Goal: Information Seeking & Learning: Learn about a topic

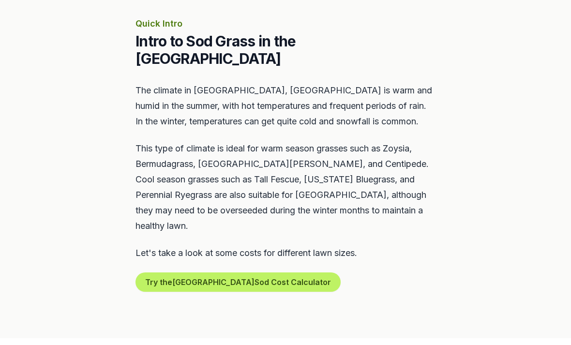
scroll to position [430, 0]
click at [272, 273] on button "Try the Lexington Sod Cost Calculator" at bounding box center [237, 282] width 205 height 19
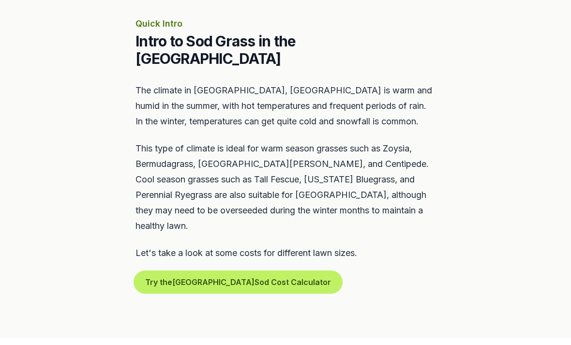
scroll to position [430, 0]
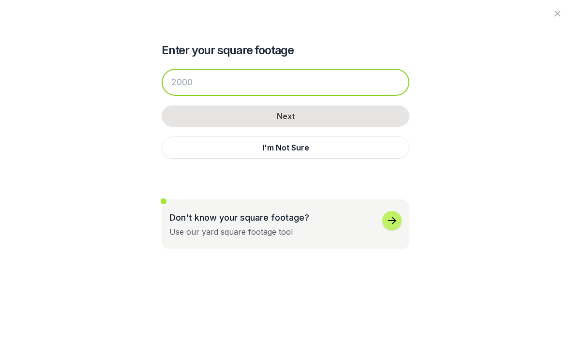
click at [368, 83] on input "number" at bounding box center [286, 82] width 248 height 27
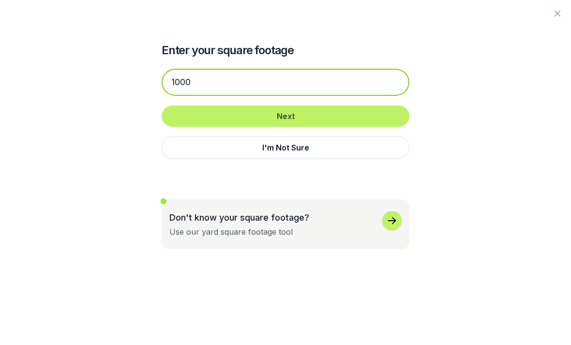
type input "1000"
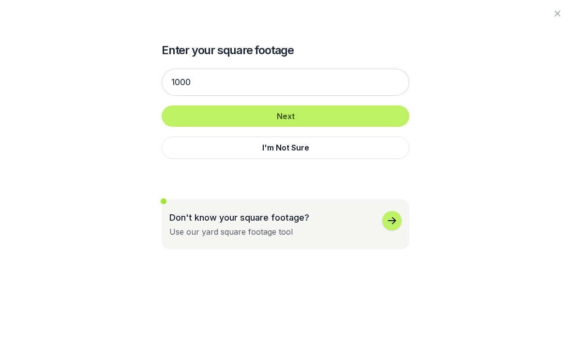
click at [326, 117] on button "Next" at bounding box center [286, 115] width 248 height 21
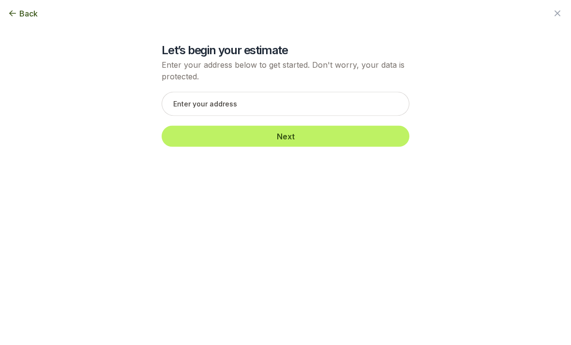
scroll to position [430, 0]
click at [22, 29] on div "Let’s begin your estimate Enter your address below to get started. Don't worry,…" at bounding box center [285, 78] width 526 height 157
click at [29, 9] on span "Back" at bounding box center [28, 14] width 18 height 12
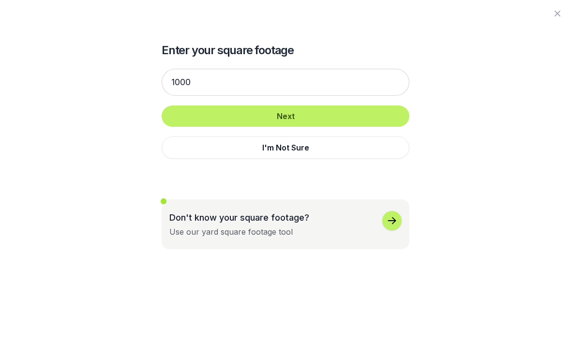
click at [559, 10] on icon "button" at bounding box center [557, 14] width 12 height 12
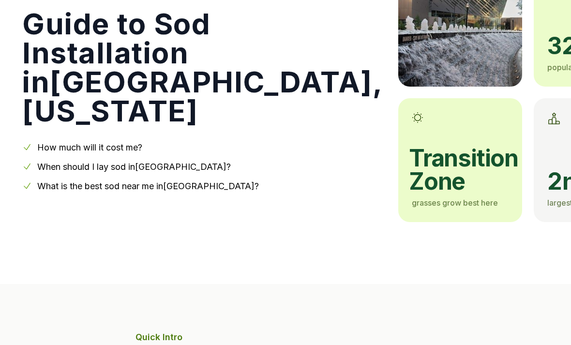
scroll to position [121, 0]
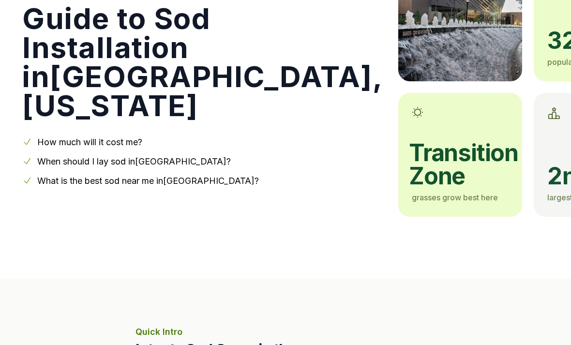
click at [409, 174] on span "transition zone" at bounding box center [459, 165] width 100 height 46
click at [409, 170] on span "transition zone" at bounding box center [459, 165] width 100 height 46
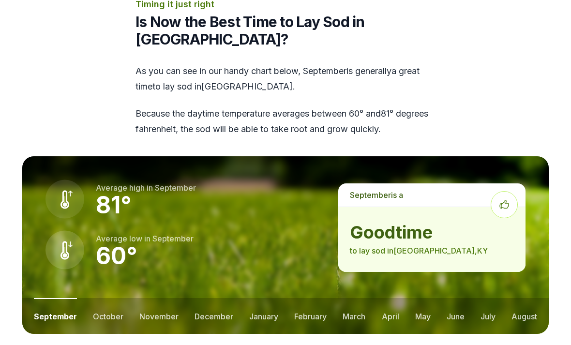
scroll to position [1202, 0]
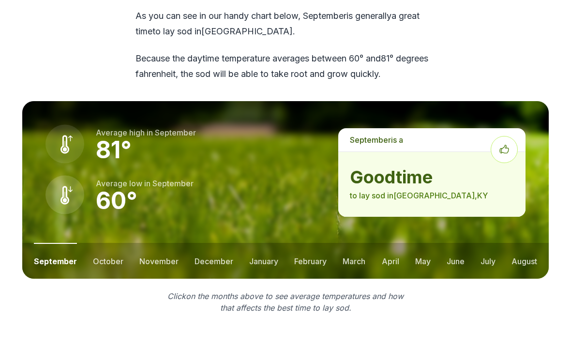
click at [108, 243] on button "october" at bounding box center [108, 261] width 30 height 36
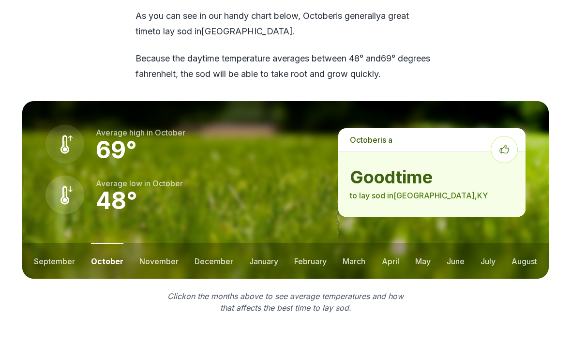
click at [170, 243] on button "november" at bounding box center [158, 261] width 39 height 36
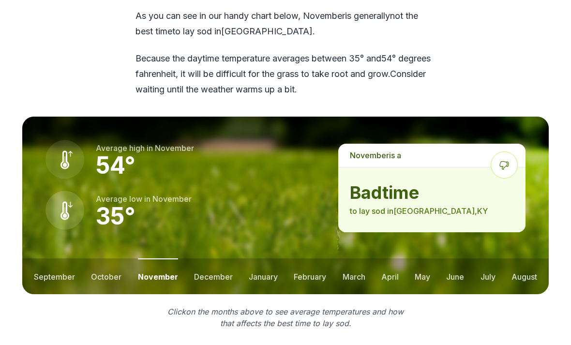
click at [106, 258] on button "october" at bounding box center [106, 276] width 30 height 36
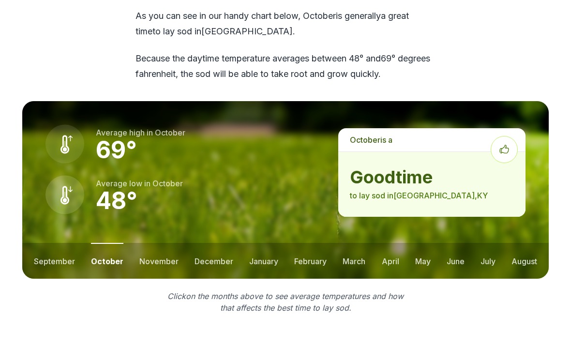
click at [532, 243] on button "august" at bounding box center [524, 261] width 26 height 36
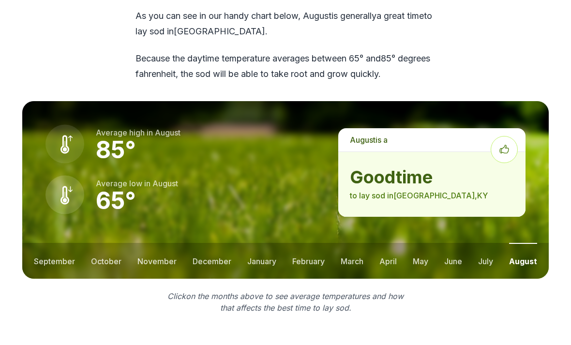
click at [489, 243] on button "july" at bounding box center [485, 261] width 15 height 36
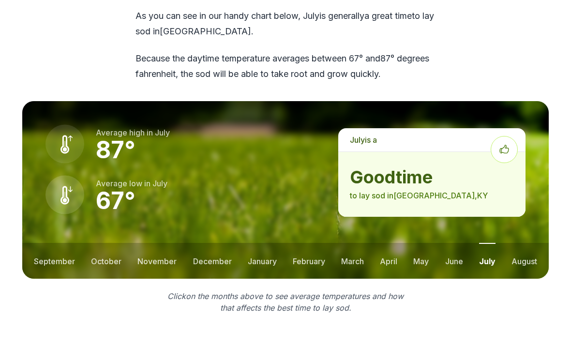
click at [451, 243] on button "june" at bounding box center [454, 261] width 18 height 36
click at [414, 243] on button "may" at bounding box center [420, 261] width 15 height 36
click at [392, 243] on button "april" at bounding box center [388, 261] width 17 height 36
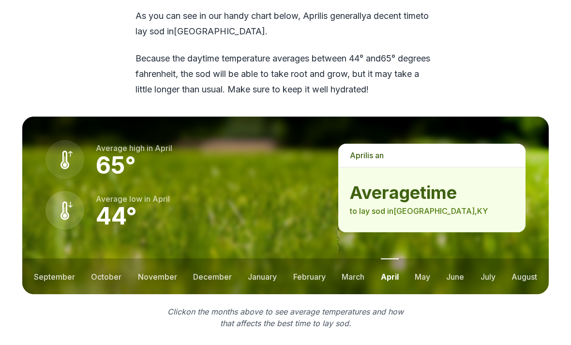
click at [354, 258] on button "march" at bounding box center [353, 276] width 23 height 36
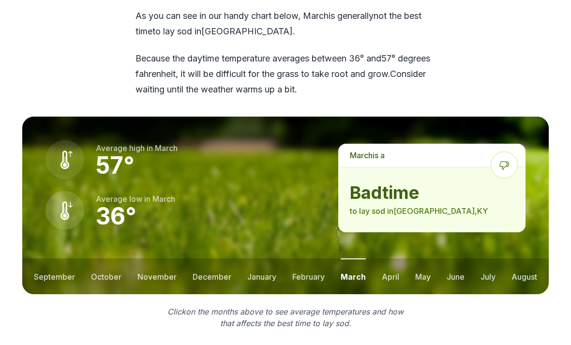
click at [310, 258] on button "february" at bounding box center [308, 276] width 32 height 36
click at [261, 258] on button "january" at bounding box center [261, 276] width 29 height 36
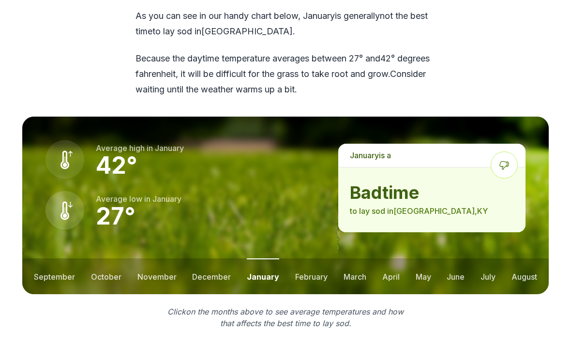
click at [346, 258] on button "march" at bounding box center [354, 276] width 23 height 36
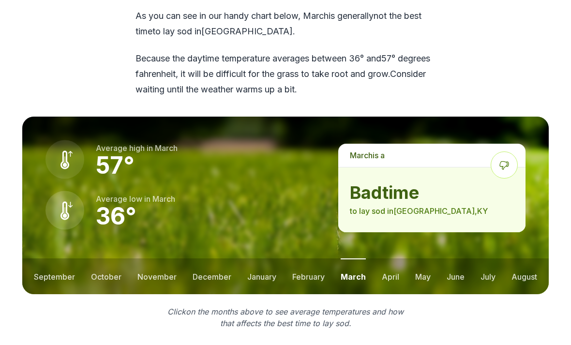
click at [394, 258] on button "april" at bounding box center [390, 276] width 17 height 36
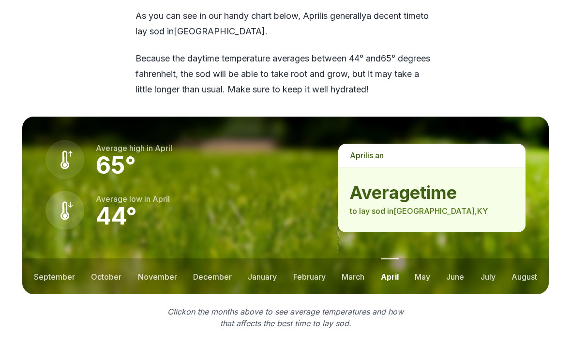
click at [424, 258] on button "may" at bounding box center [422, 276] width 15 height 36
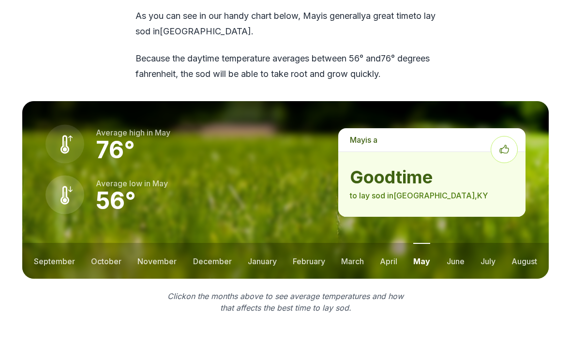
click at [112, 243] on button "october" at bounding box center [106, 261] width 30 height 36
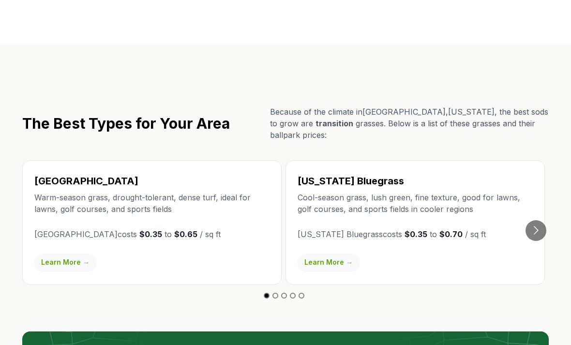
scroll to position [1588, 0]
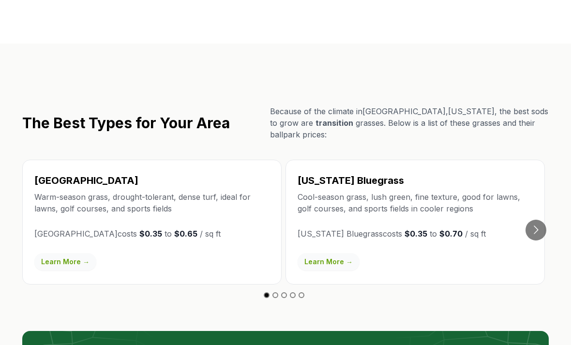
click at [533, 220] on button "Go to next slide" at bounding box center [535, 230] width 21 height 21
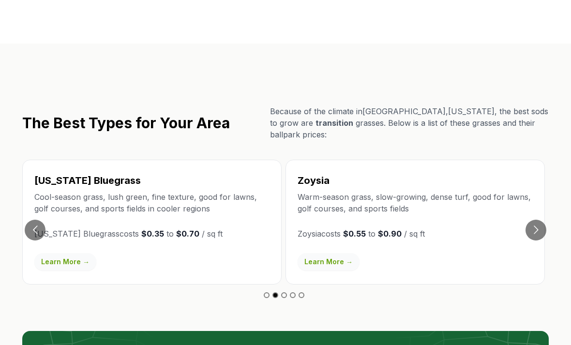
click at [540, 220] on button "Go to next slide" at bounding box center [535, 230] width 21 height 21
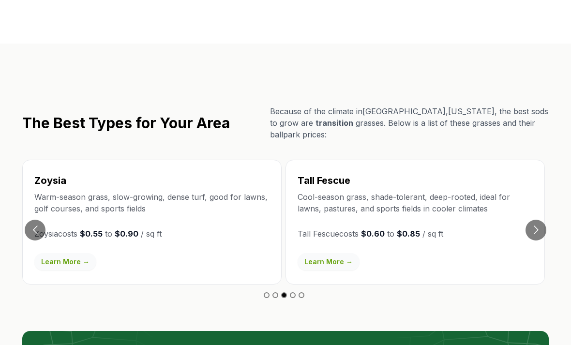
click at [41, 220] on button "Go to previous slide" at bounding box center [35, 230] width 21 height 21
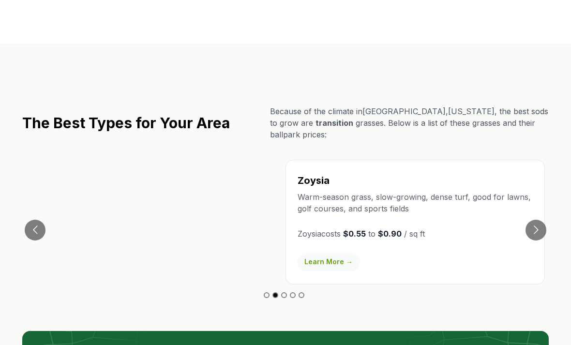
click at [539, 220] on button "Go to next slide" at bounding box center [535, 230] width 21 height 21
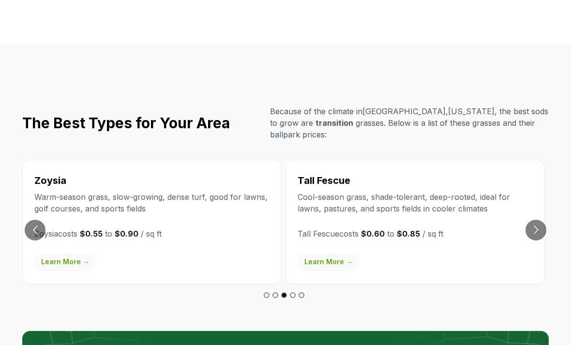
click at [37, 220] on button "Go to previous slide" at bounding box center [35, 230] width 21 height 21
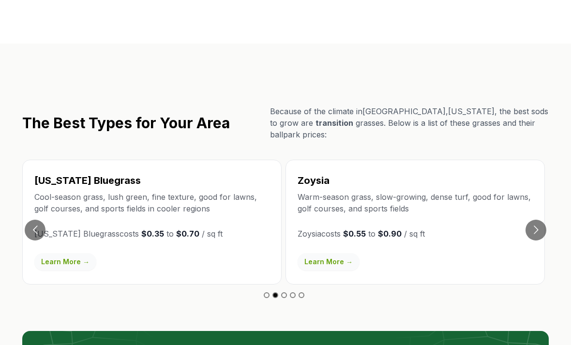
click at [541, 220] on button "Go to next slide" at bounding box center [535, 230] width 21 height 21
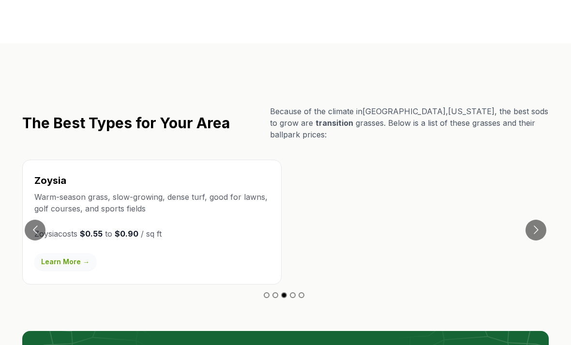
click at [538, 220] on button "Go to next slide" at bounding box center [535, 230] width 21 height 21
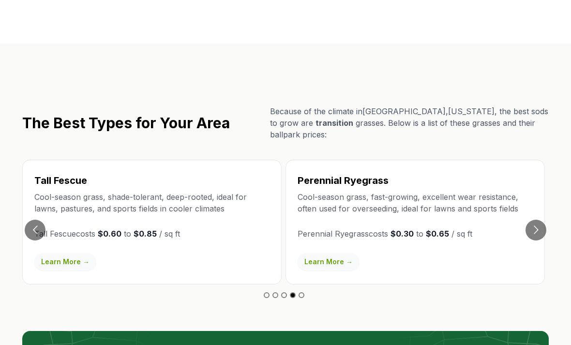
click at [538, 220] on button "Go to next slide" at bounding box center [535, 230] width 21 height 21
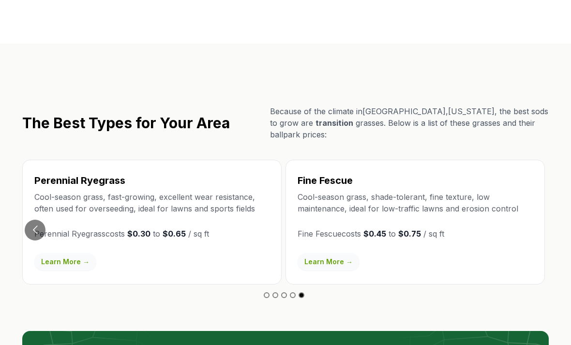
click at [47, 228] on p "Perennial Ryegrass costs $0.30 to $0.65 / sq ft" at bounding box center [151, 234] width 235 height 12
click at [33, 220] on button "Go to previous slide" at bounding box center [35, 230] width 21 height 21
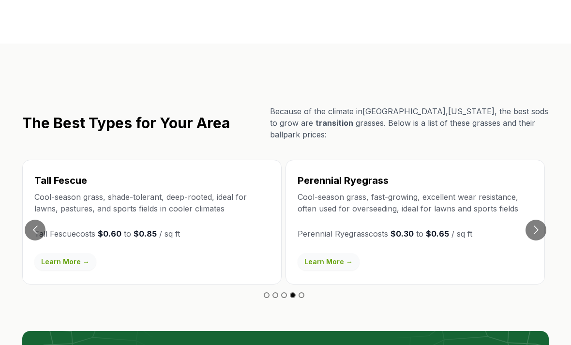
click at [537, 220] on button "Go to next slide" at bounding box center [535, 230] width 21 height 21
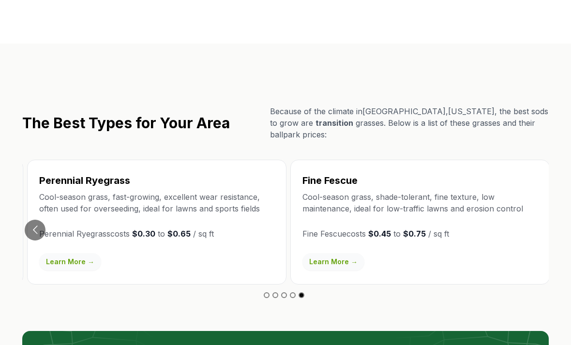
click at [334, 253] on link "Learn More →" at bounding box center [333, 261] width 62 height 17
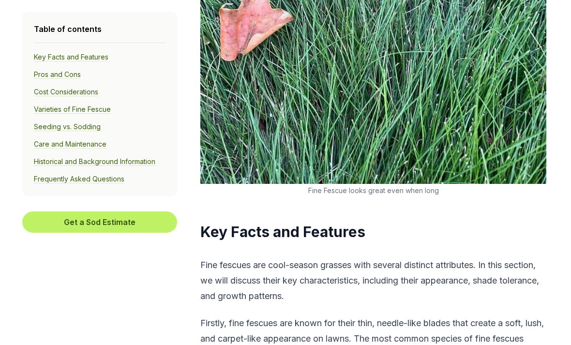
scroll to position [726, 0]
click at [87, 110] on link "Varieties of Fine Fescue" at bounding box center [72, 109] width 77 height 9
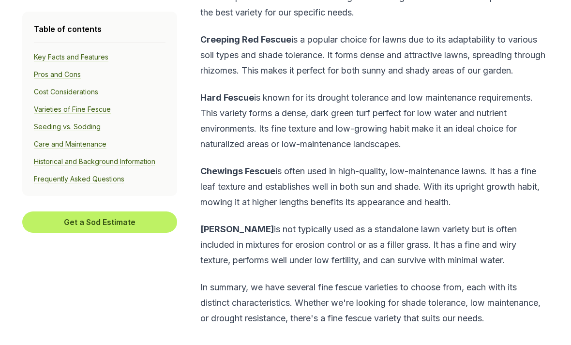
scroll to position [3199, 0]
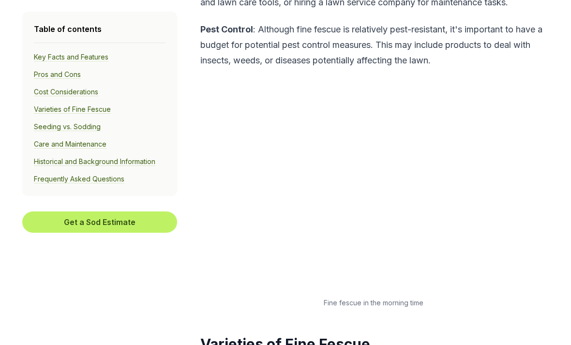
scroll to position [2795, 0]
